Goal: Task Accomplishment & Management: Complete application form

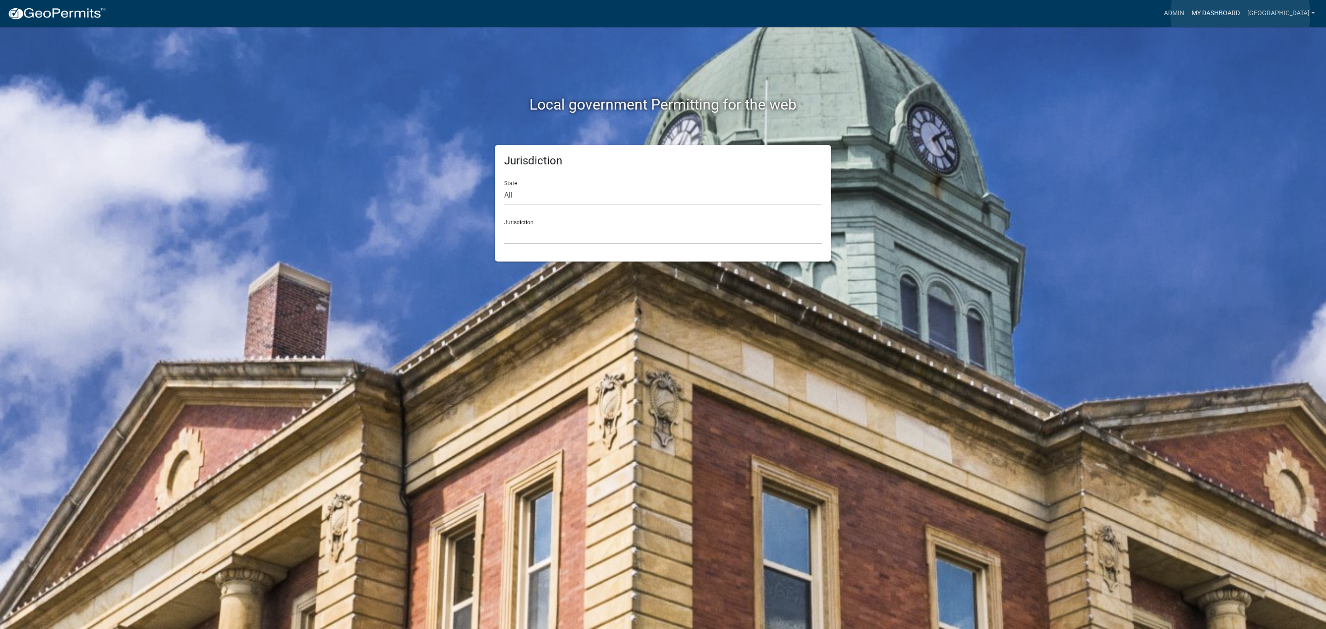
click at [1240, 14] on link "My Dashboard" at bounding box center [1216, 13] width 56 height 17
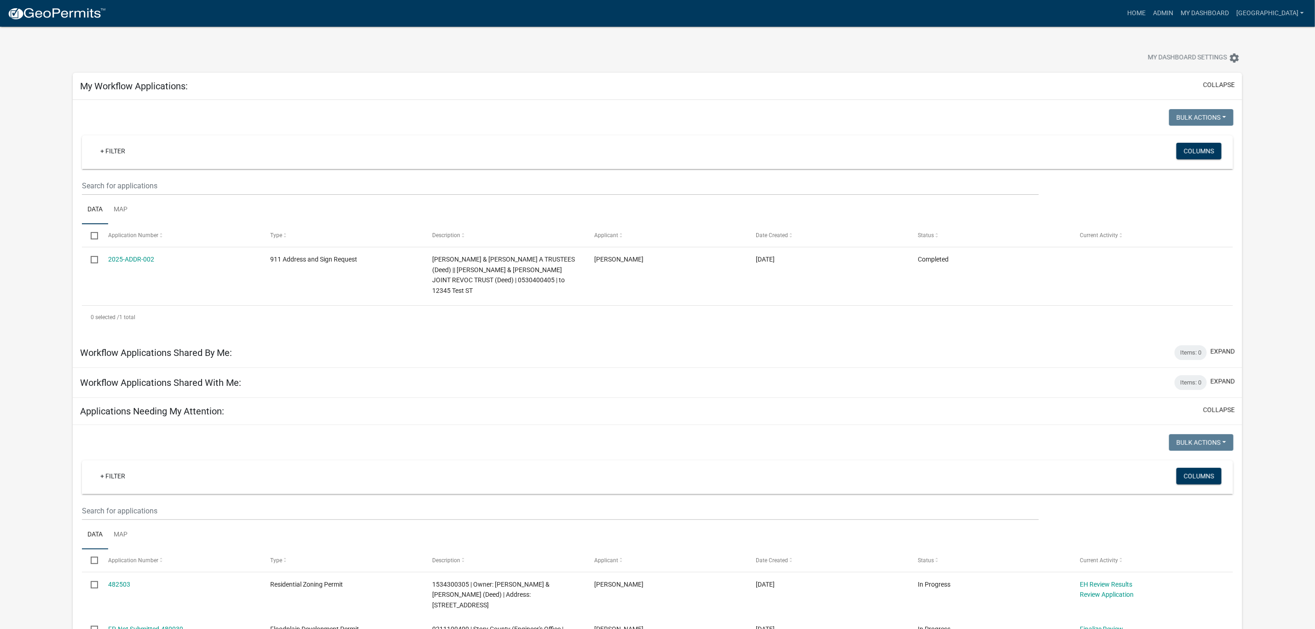
scroll to position [69, 0]
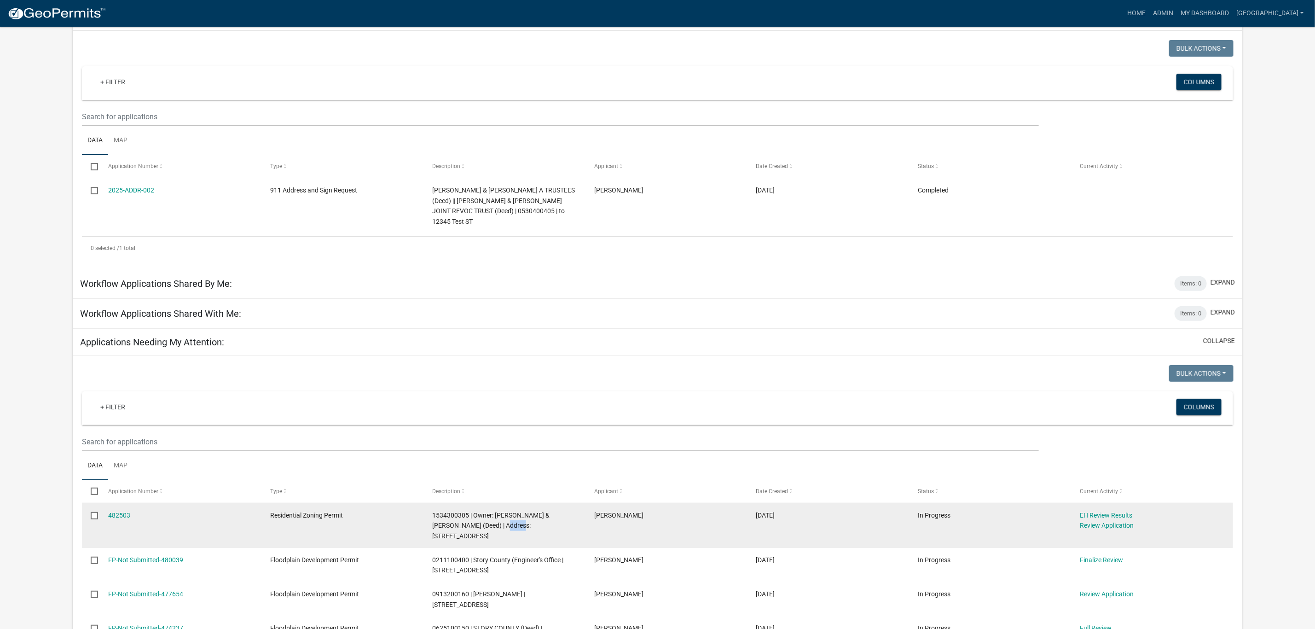
drag, startPoint x: 501, startPoint y: 517, endPoint x: 485, endPoint y: 517, distance: 16.6
click at [485, 517] on span "1534300305 | Owner: [PERSON_NAME] & [PERSON_NAME] (Deed) | Address: [STREET_ADD…" at bounding box center [490, 526] width 117 height 29
copy span "33814"
click at [120, 512] on link "482503" at bounding box center [119, 515] width 22 height 7
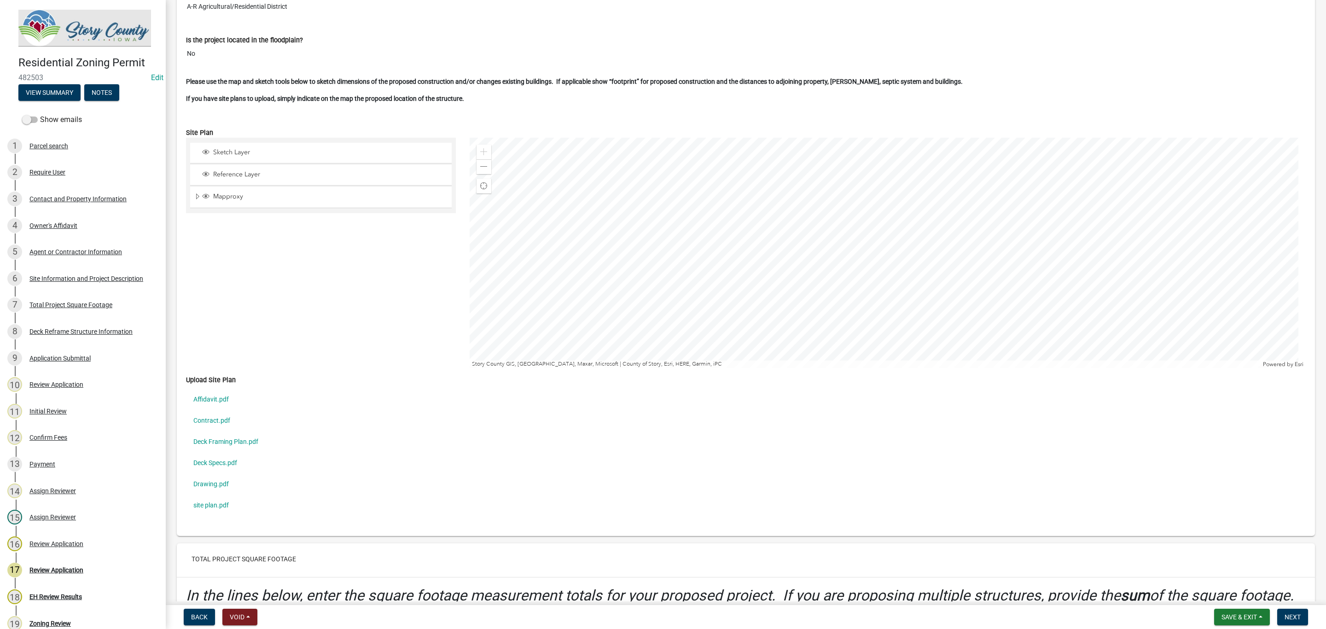
scroll to position [2417, 0]
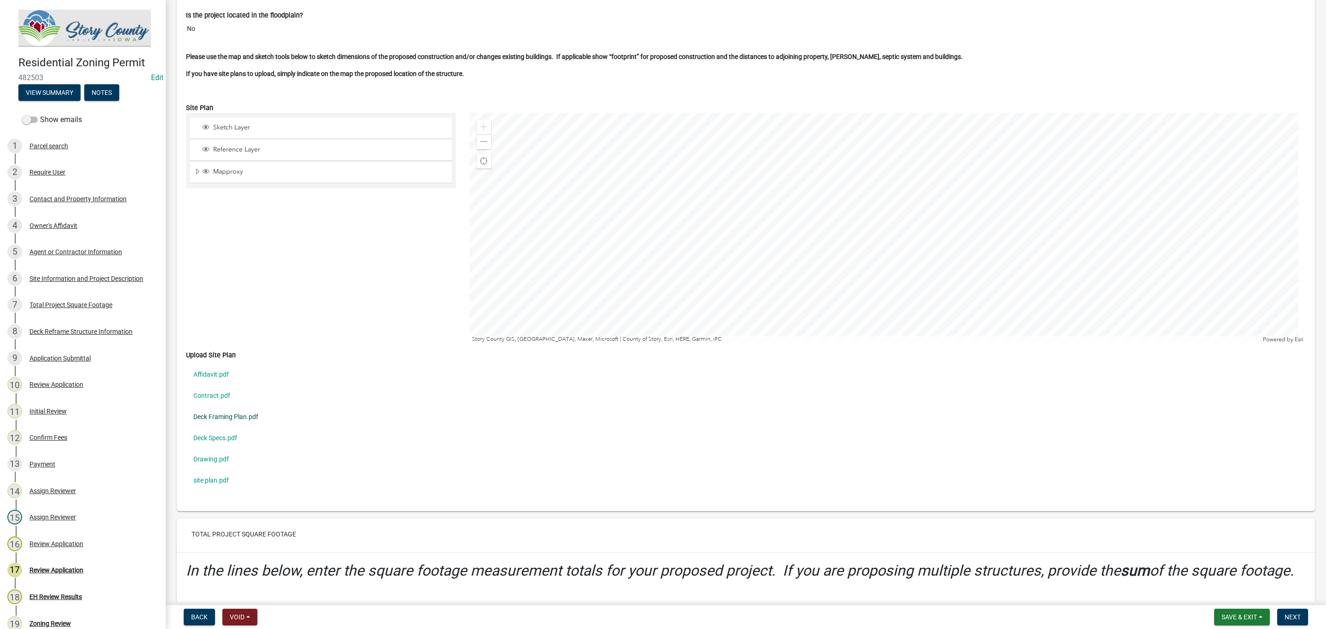
click at [243, 427] on link "Deck Framing Plan.pdf" at bounding box center [746, 416] width 1120 height 21
click at [216, 470] on link "Drawing.pdf" at bounding box center [746, 458] width 1120 height 21
click at [220, 491] on link "site plan.pdf" at bounding box center [746, 480] width 1120 height 21
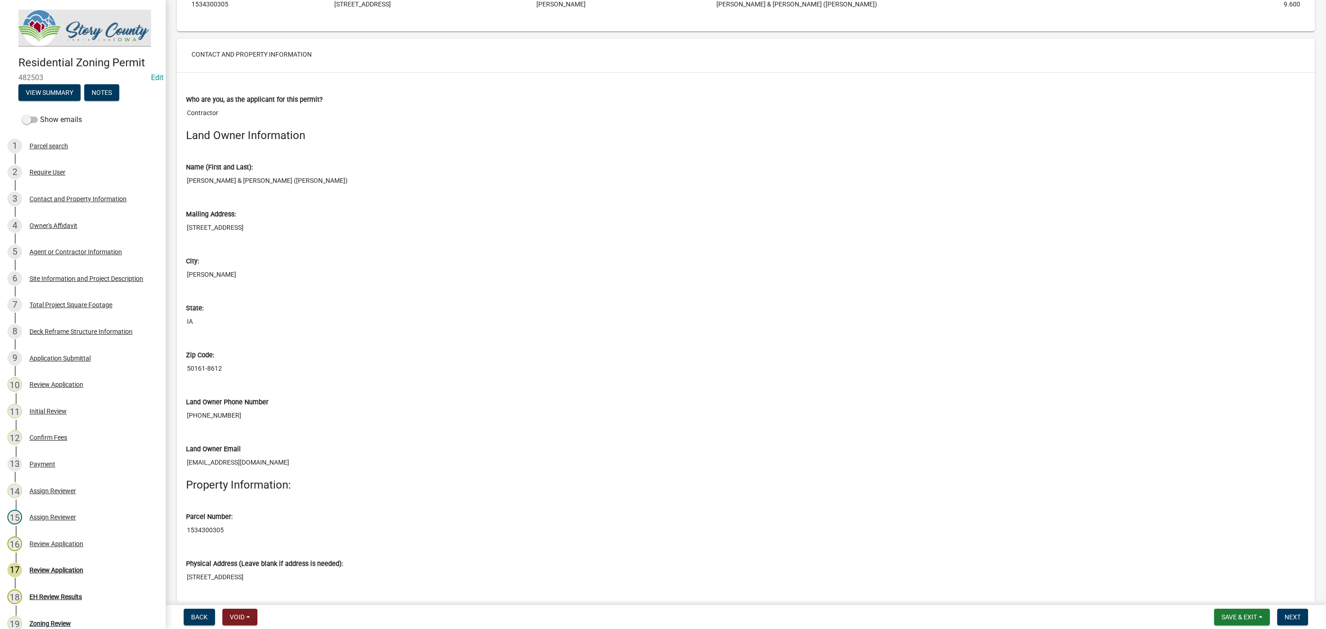
scroll to position [145, 0]
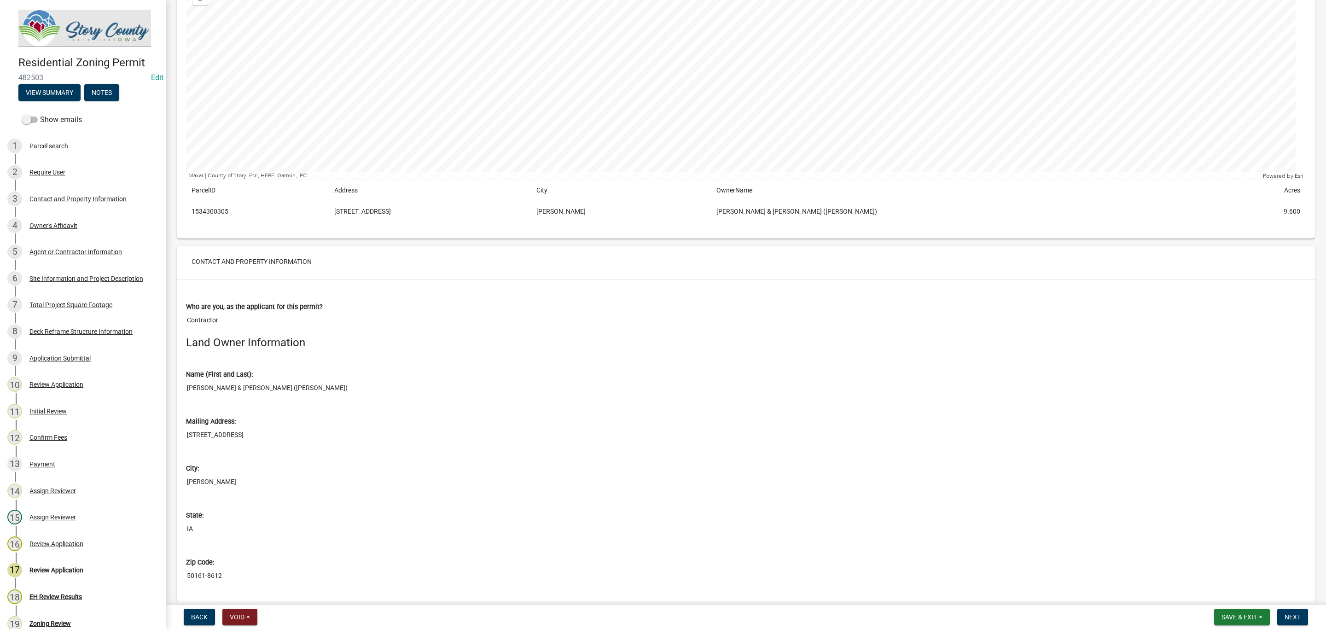
click at [213, 210] on td "1534300305" at bounding box center [257, 211] width 143 height 21
copy td "1534300305"
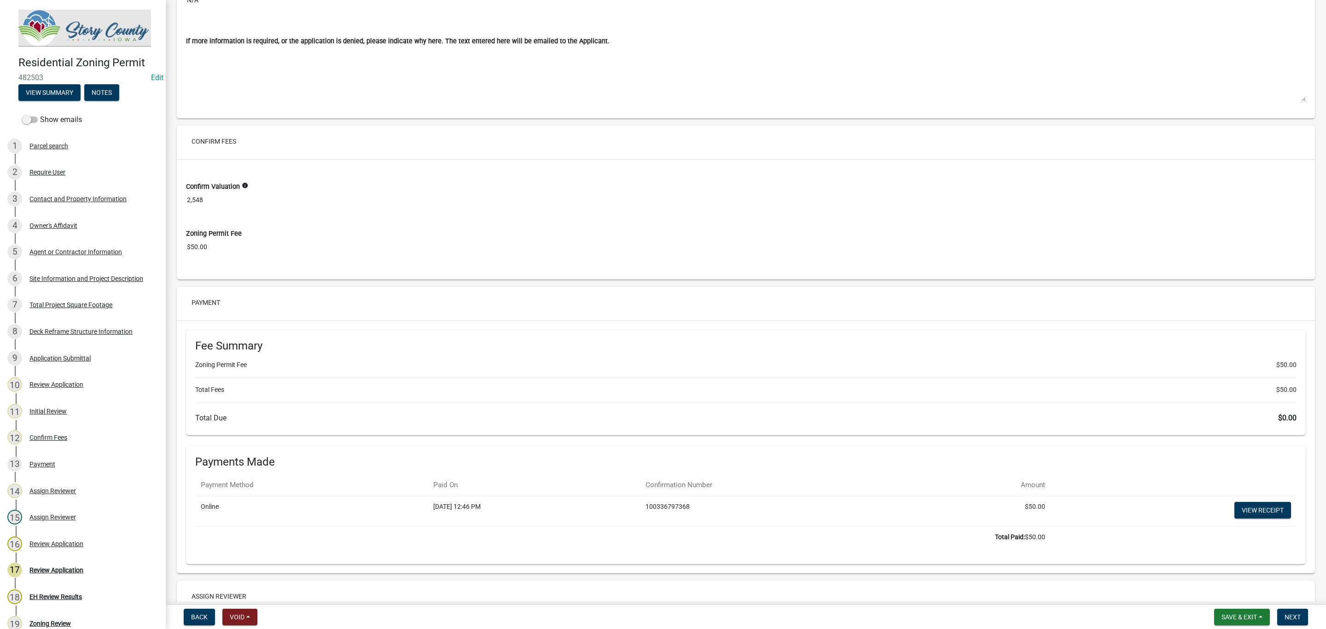
scroll to position [7190, 0]
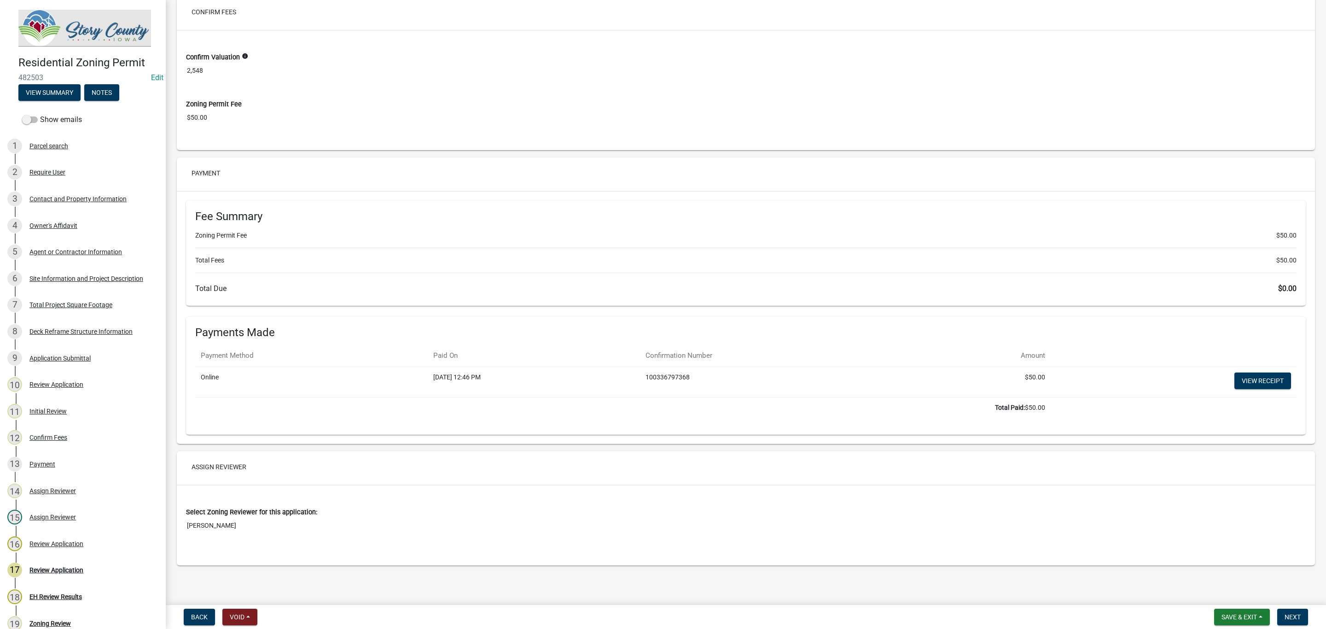
click at [202, 531] on input "[PERSON_NAME]" at bounding box center [746, 525] width 1120 height 17
click at [208, 464] on button "Assign Reviewer" at bounding box center [219, 467] width 70 height 17
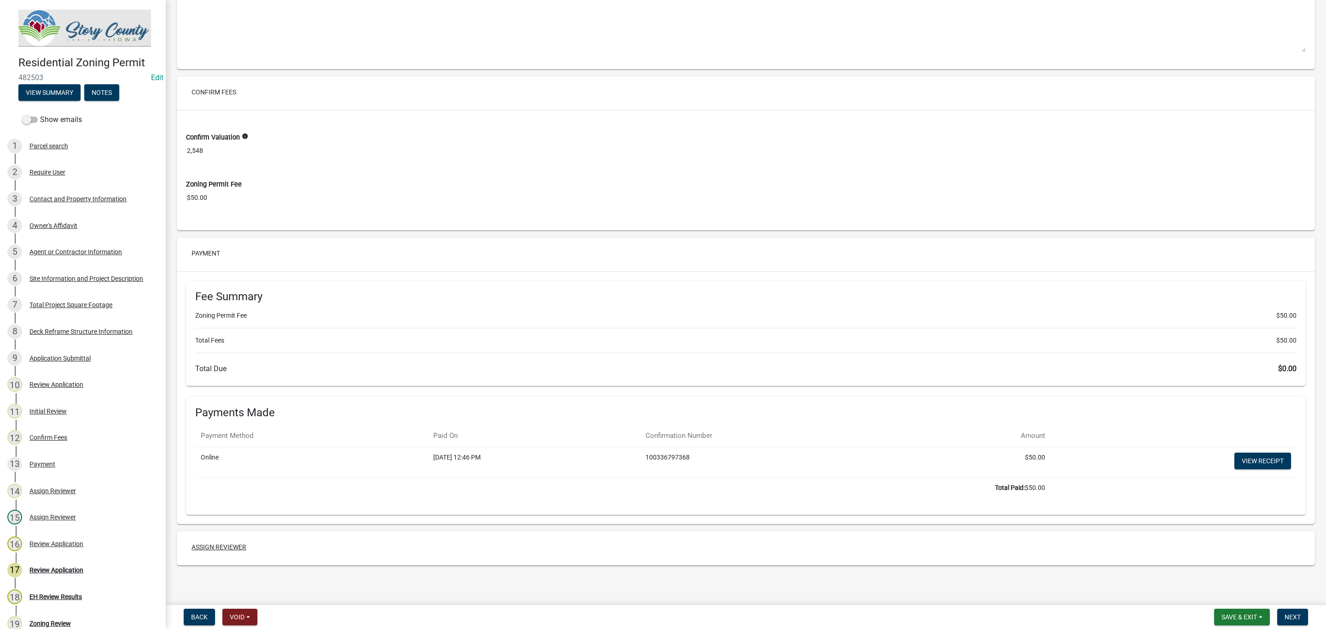
scroll to position [7109, 0]
click at [228, 546] on button "Assign Reviewer" at bounding box center [219, 547] width 70 height 17
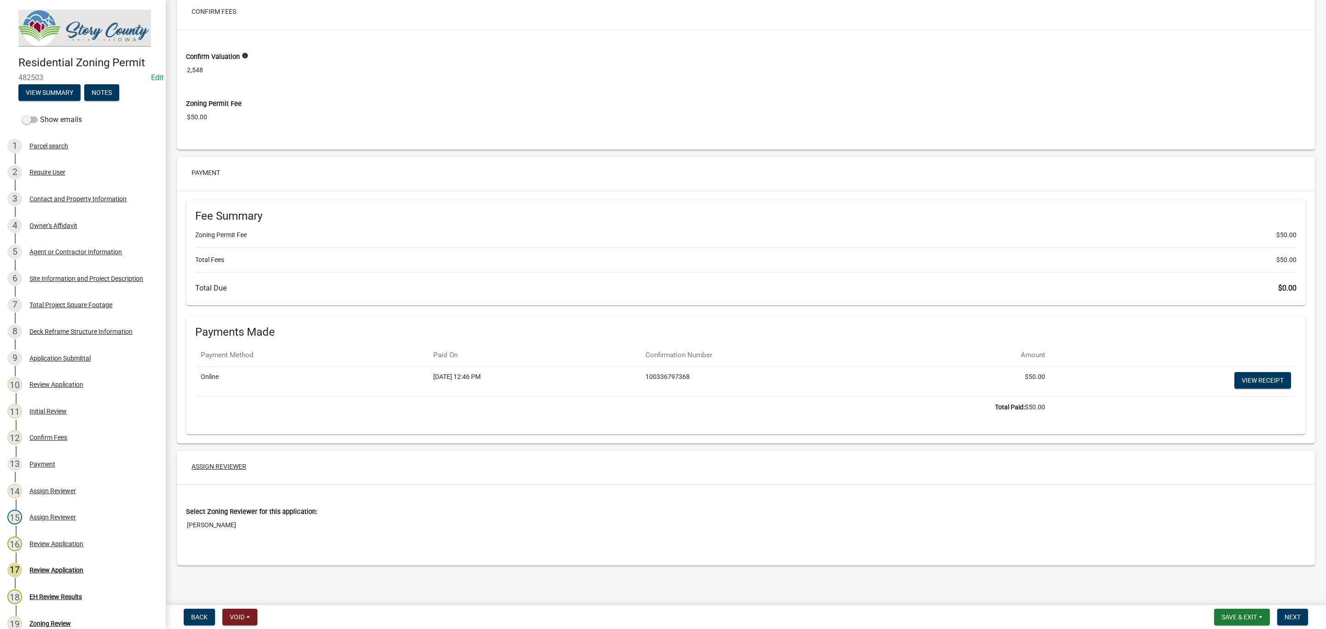
scroll to position [7190, 0]
click at [1295, 616] on span "Next" at bounding box center [1293, 616] width 16 height 7
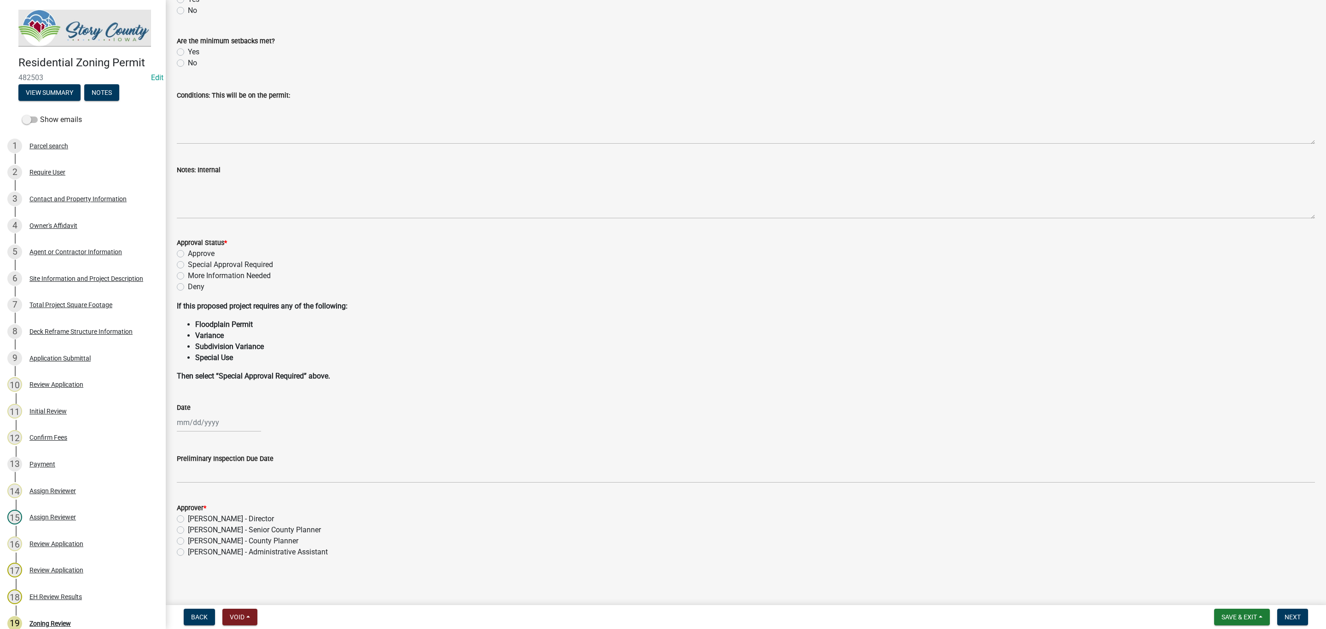
scroll to position [0, 0]
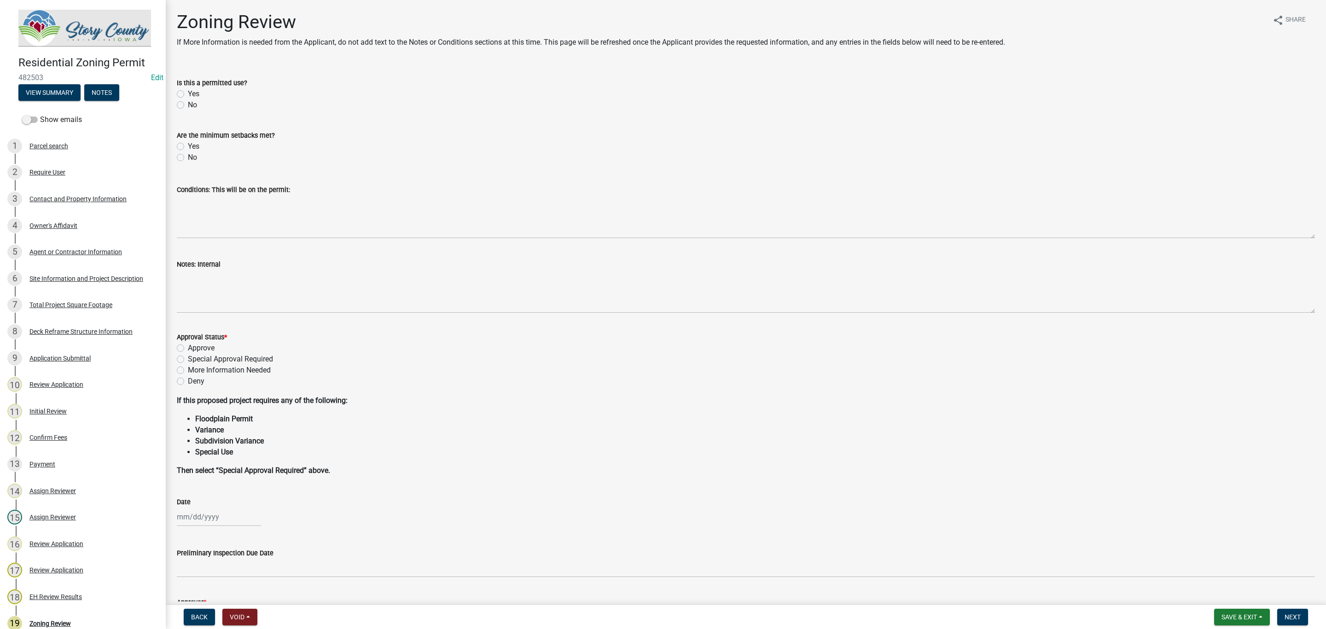
click at [188, 93] on label "Yes" at bounding box center [194, 93] width 12 height 11
click at [188, 93] on input "Yes" at bounding box center [191, 91] width 6 height 6
radio input "true"
click at [188, 145] on label "Yes" at bounding box center [194, 146] width 12 height 11
click at [188, 145] on input "Yes" at bounding box center [191, 144] width 6 height 6
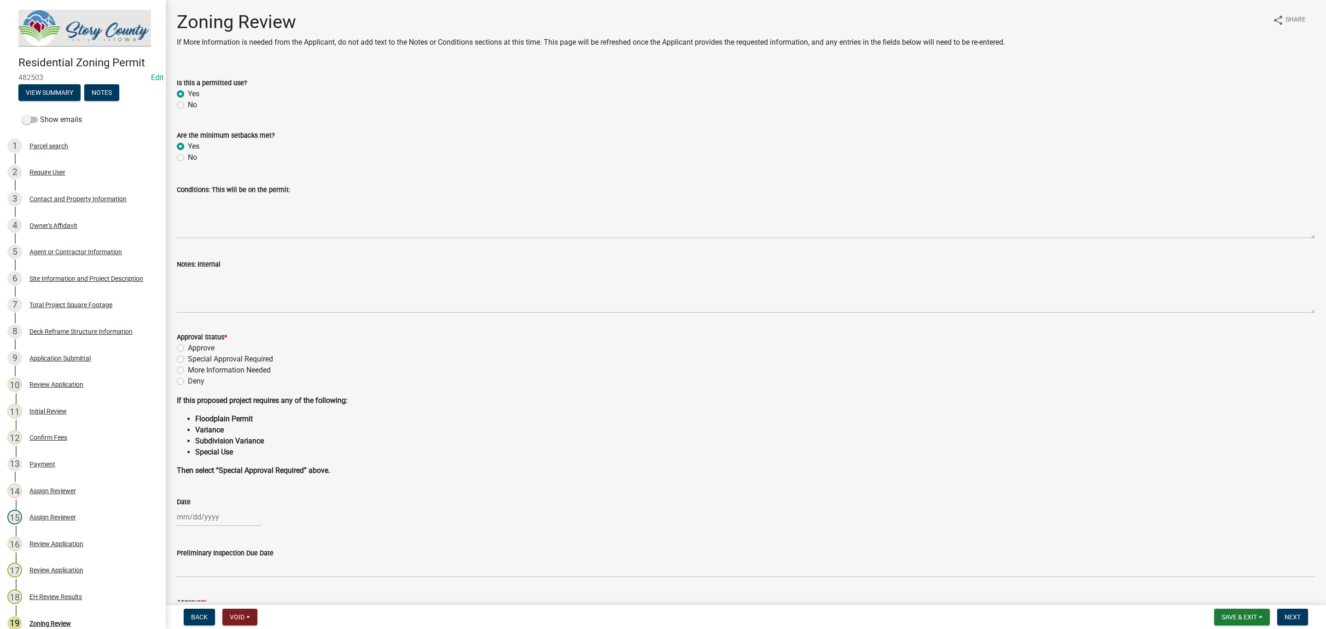
radio input "true"
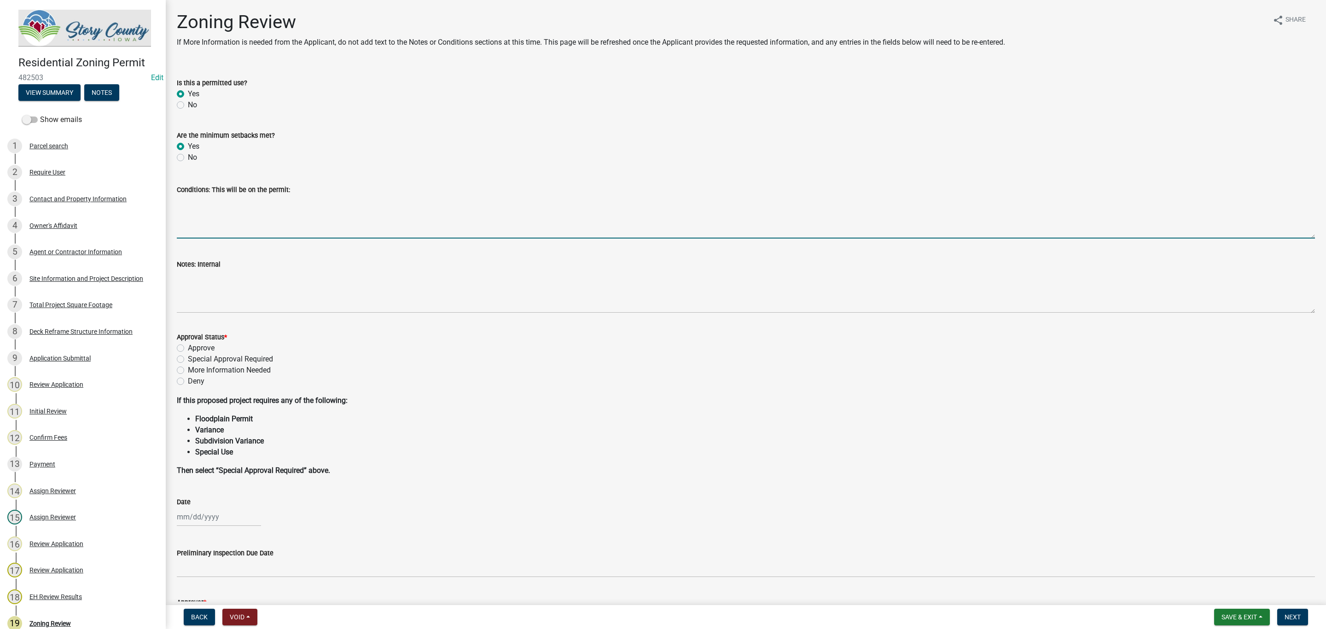
click at [217, 221] on textarea "Conditions: This will be on the permit:" at bounding box center [746, 216] width 1138 height 43
click at [247, 216] on textarea "Conditions: This will be on the permit:" at bounding box center [746, 216] width 1138 height 43
paste textarea "Cordon off septic area to protect the area from construction equipment and stoc…"
type textarea "Cordon off septic area to protect the area from construction equipment and stoc…"
click at [188, 347] on label "Approve" at bounding box center [201, 348] width 27 height 11
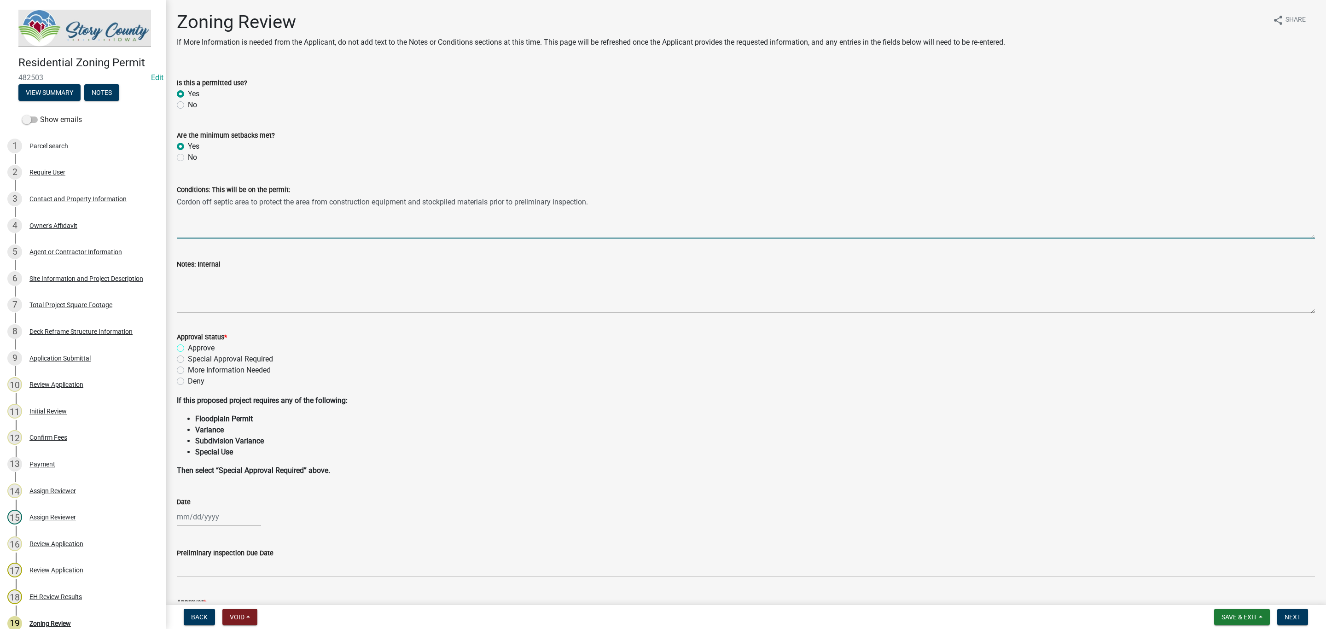
click at [188, 347] on input "Approve" at bounding box center [191, 346] width 6 height 6
radio input "true"
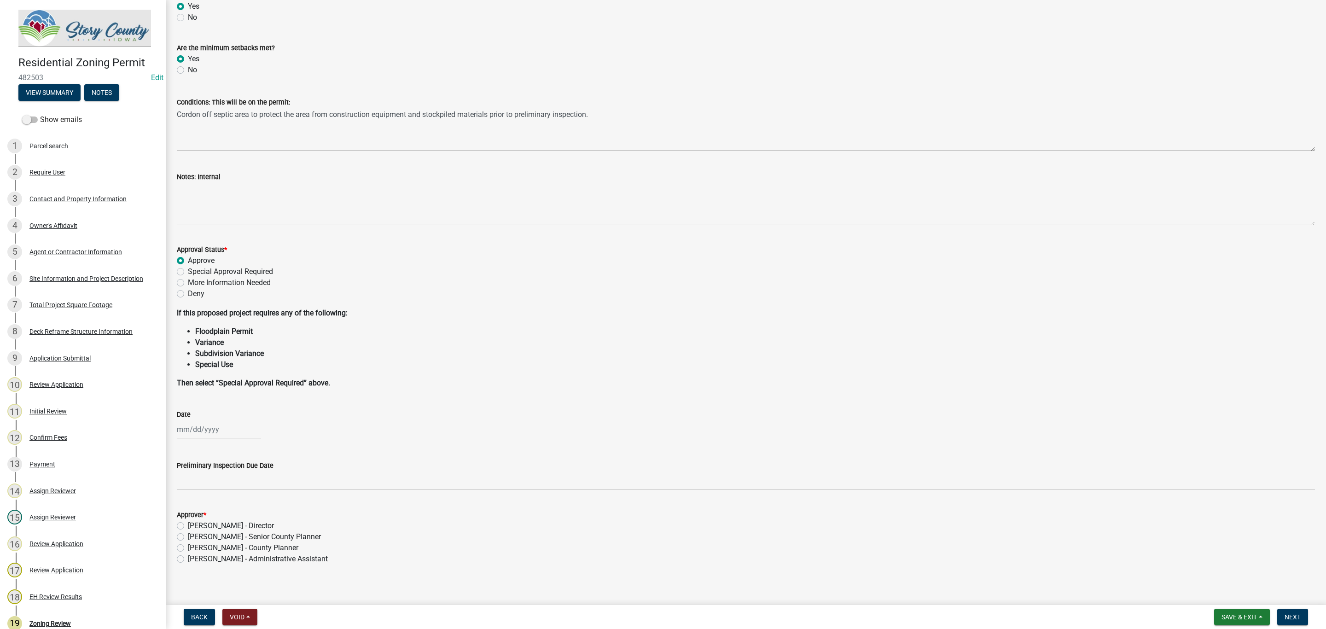
scroll to position [94, 0]
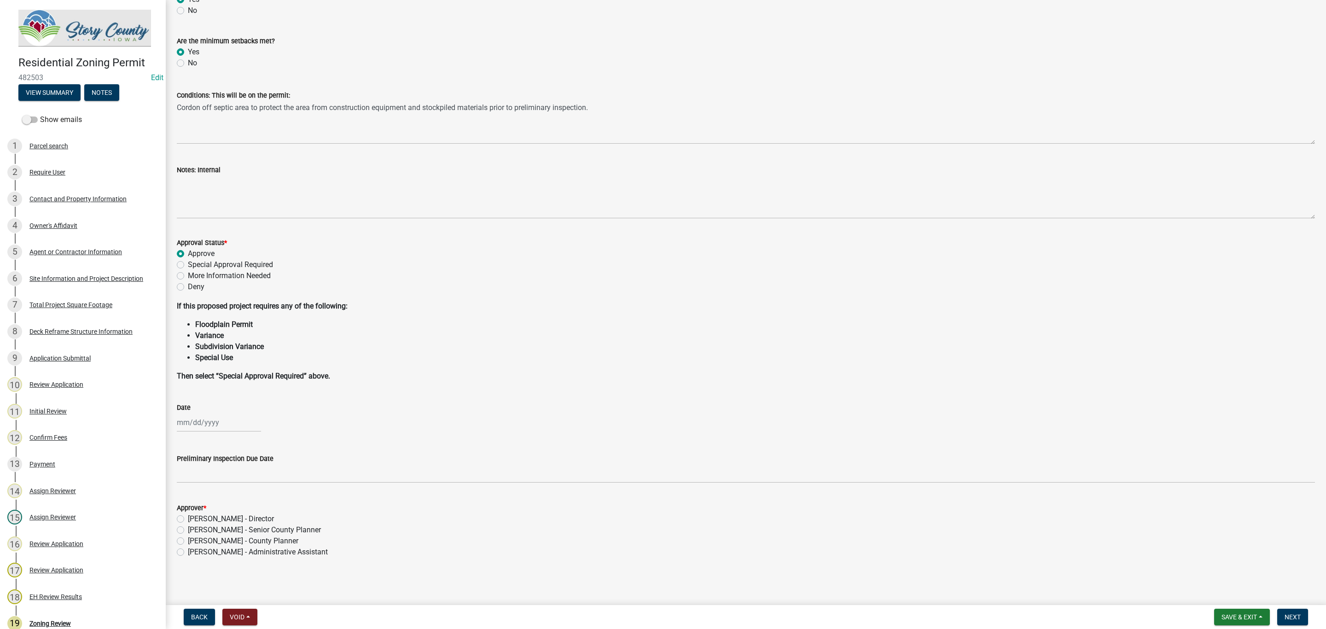
click at [206, 423] on div at bounding box center [219, 422] width 84 height 19
select select "9"
select select "2025"
click at [199, 519] on div "23" at bounding box center [200, 515] width 15 height 15
type input "[DATE]"
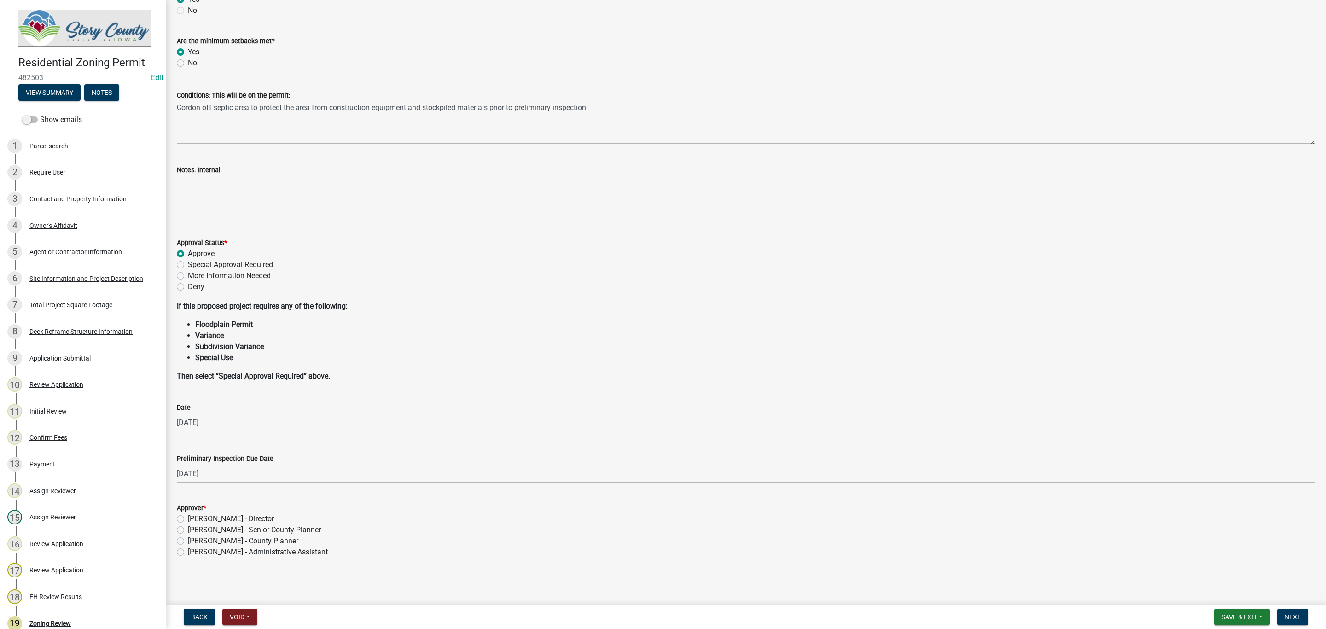
click at [188, 529] on label "[PERSON_NAME] - Senior County Planner" at bounding box center [254, 529] width 133 height 11
click at [188, 529] on input "[PERSON_NAME] - Senior County Planner" at bounding box center [191, 527] width 6 height 6
radio input "true"
click at [1296, 616] on span "Next" at bounding box center [1293, 616] width 16 height 7
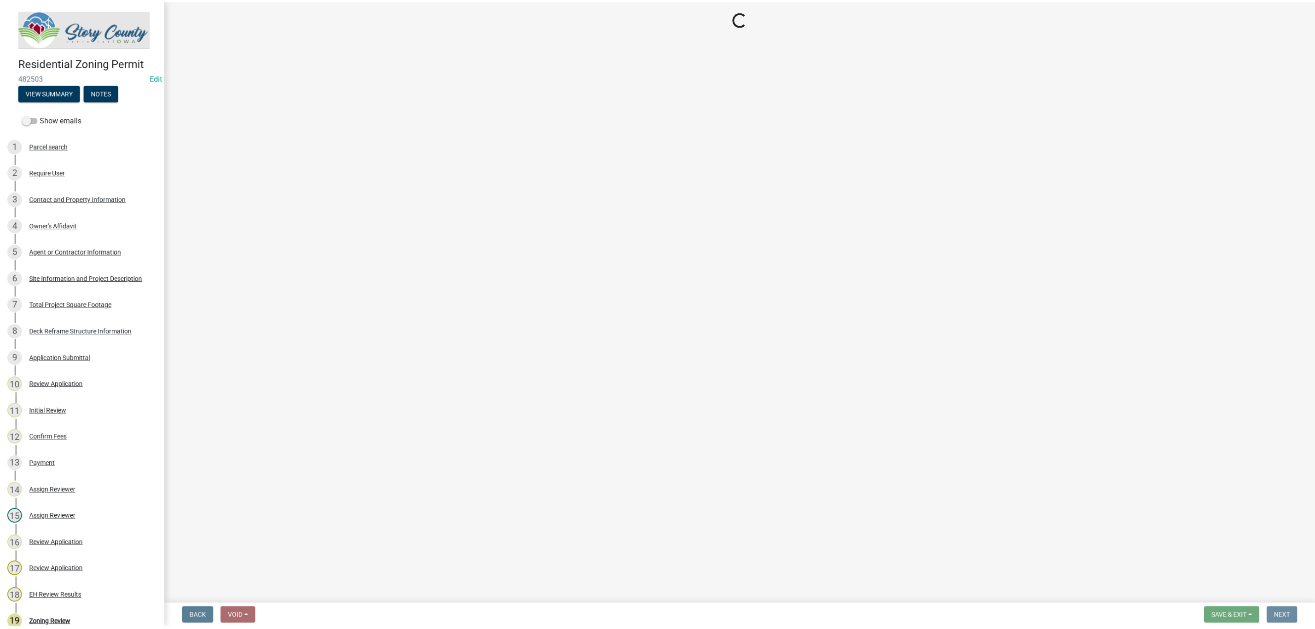
scroll to position [0, 0]
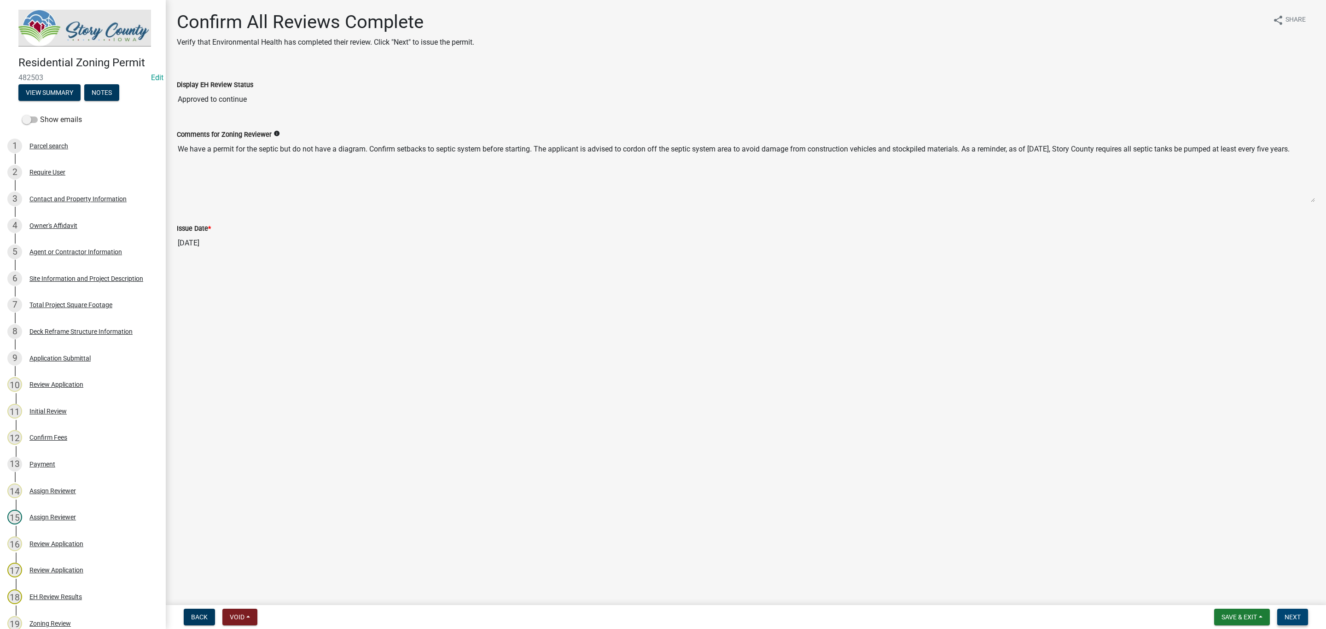
click at [1289, 614] on span "Next" at bounding box center [1293, 616] width 16 height 7
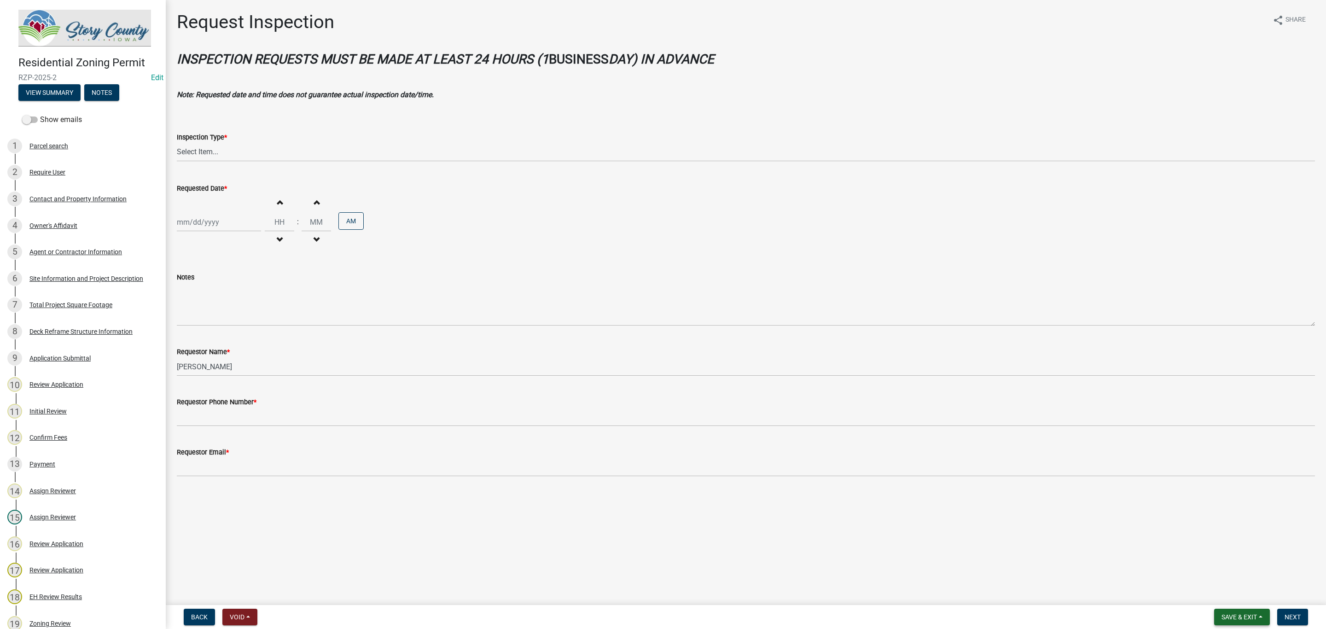
click at [1240, 622] on button "Save & Exit" at bounding box center [1242, 617] width 56 height 17
click at [1217, 597] on button "Save & Exit" at bounding box center [1233, 593] width 74 height 22
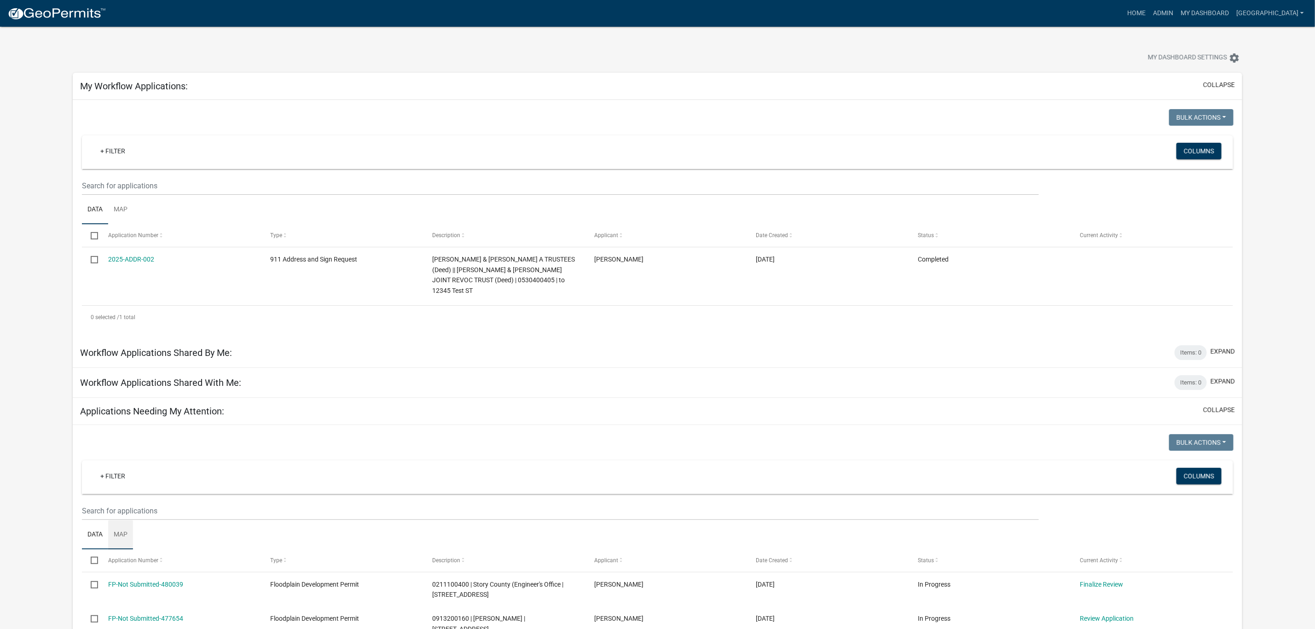
click at [112, 524] on link "Map" at bounding box center [120, 534] width 25 height 29
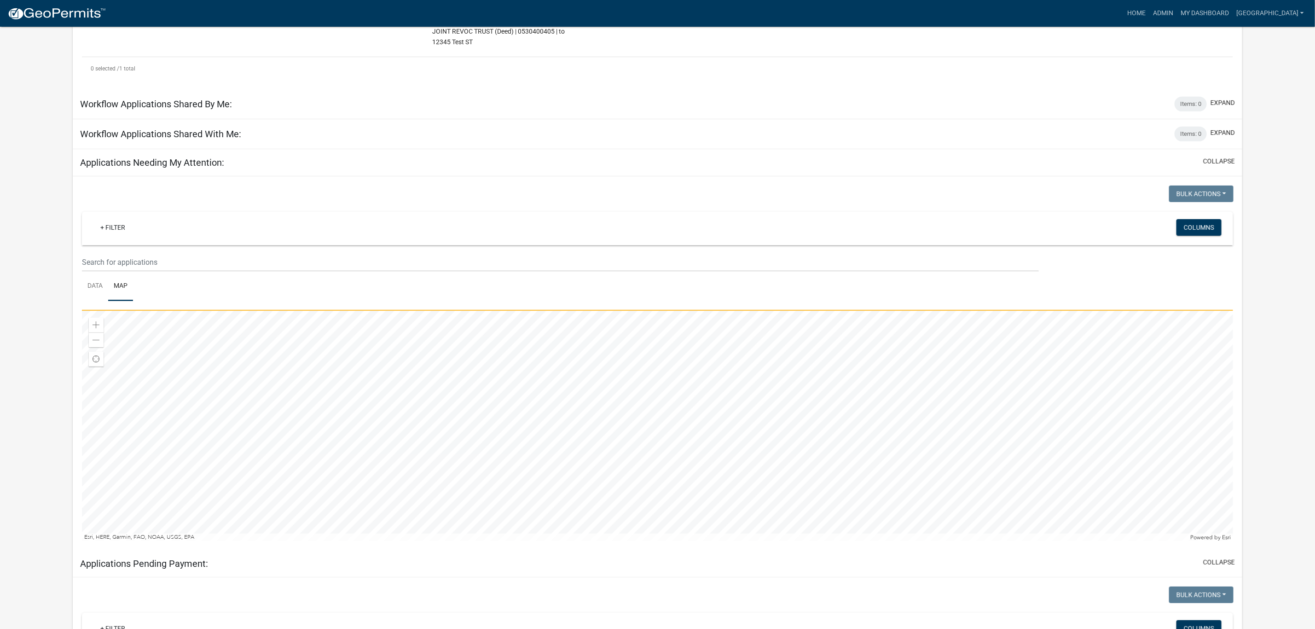
scroll to position [276, 0]
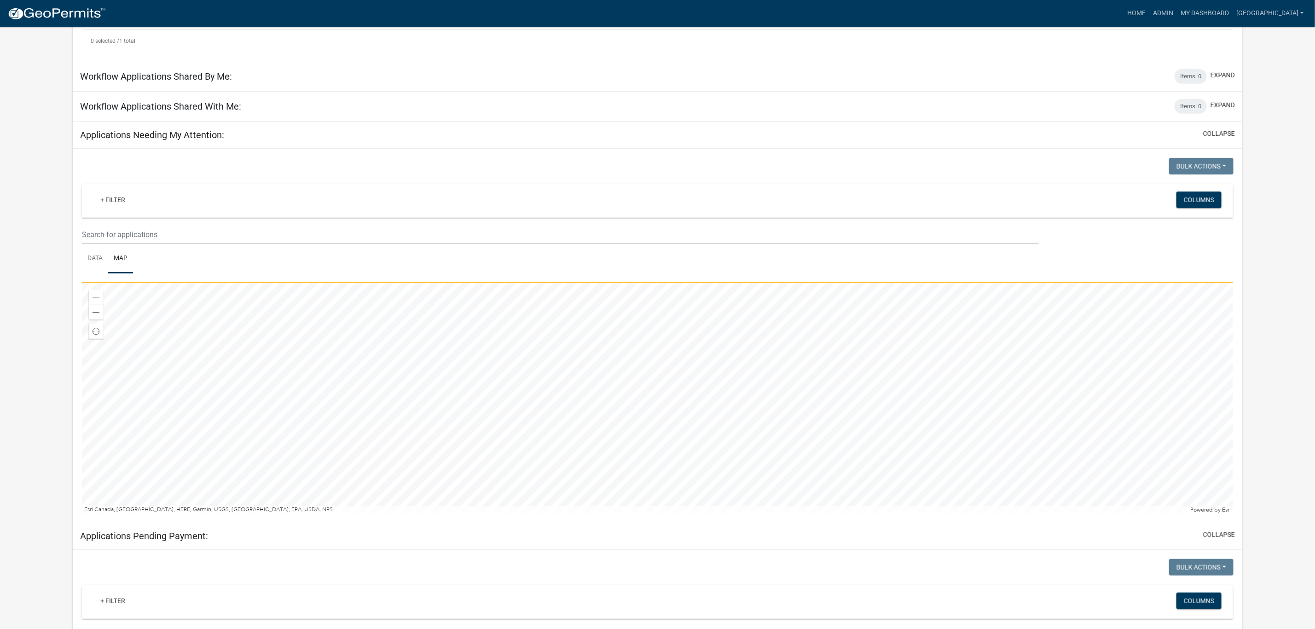
click at [615, 425] on div at bounding box center [657, 398] width 1151 height 230
